Goal: Navigation & Orientation: Find specific page/section

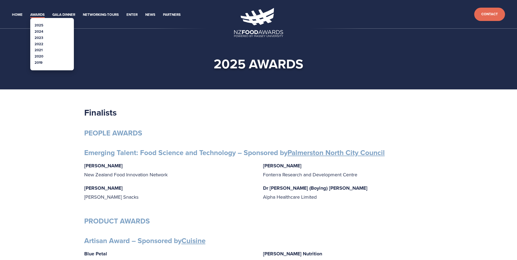
click at [40, 24] on link "2025" at bounding box center [39, 25] width 9 height 5
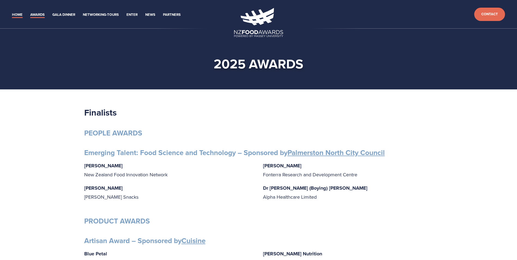
click at [21, 14] on link "Home" at bounding box center [17, 15] width 11 height 6
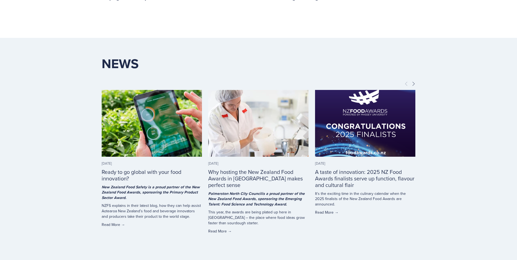
scroll to position [1280, 0]
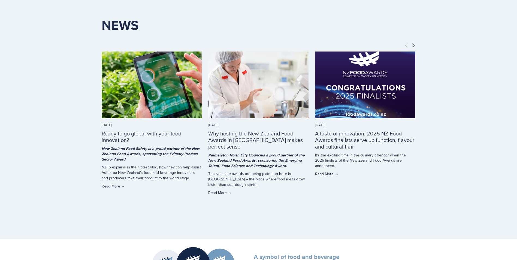
click at [225, 194] on link "Read More →" at bounding box center [258, 192] width 100 height 5
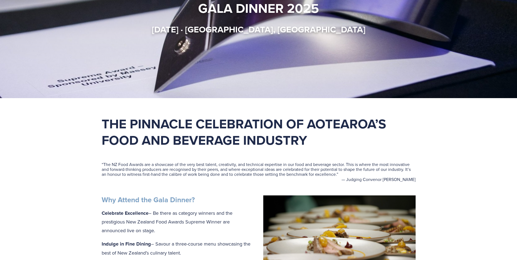
scroll to position [0, 0]
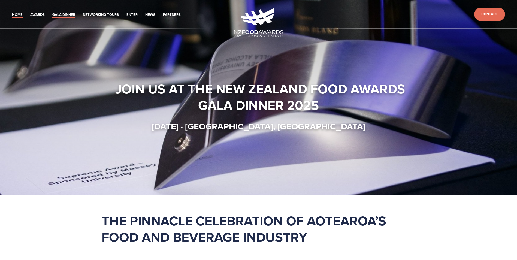
click at [69, 15] on link "Gala Dinner" at bounding box center [63, 15] width 23 height 6
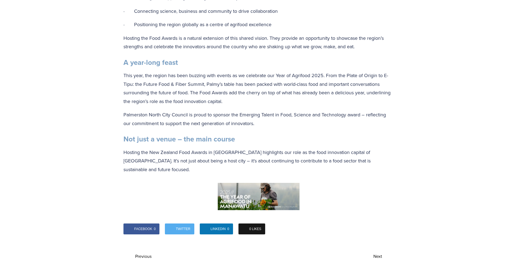
scroll to position [545, 0]
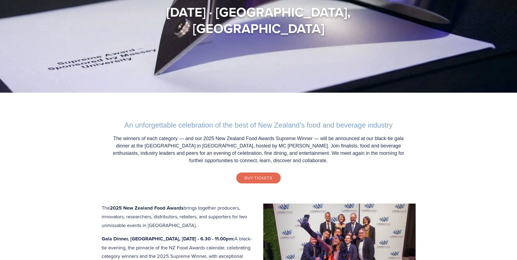
scroll to position [109, 0]
